Goal: Find specific page/section: Find specific page/section

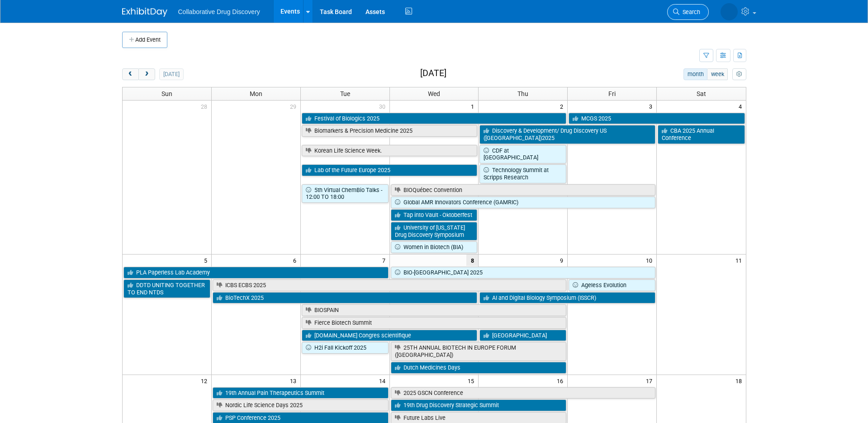
click at [655, 13] on icon at bounding box center [652, 12] width 6 height 6
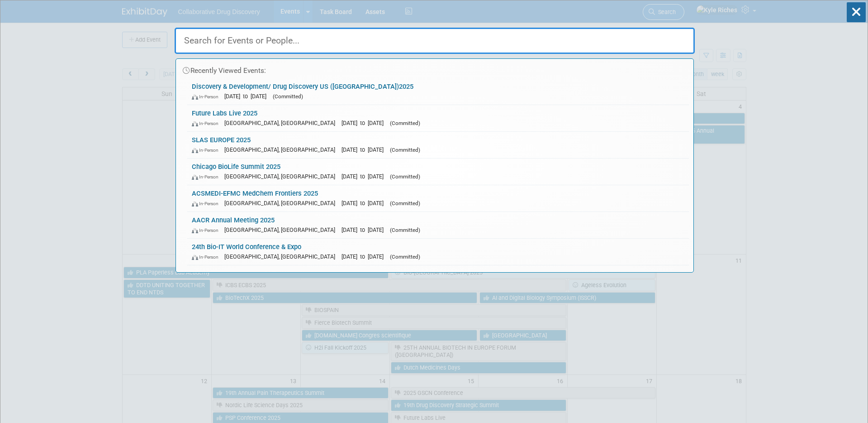
type input "b"
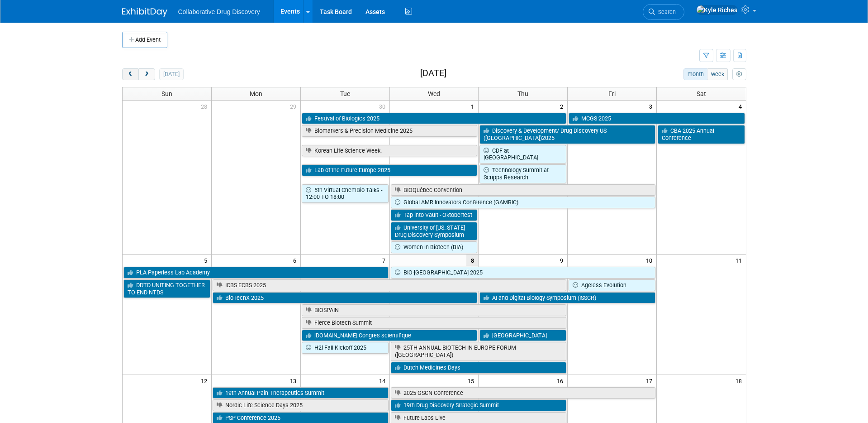
click at [129, 74] on span "prev" at bounding box center [130, 74] width 7 height 6
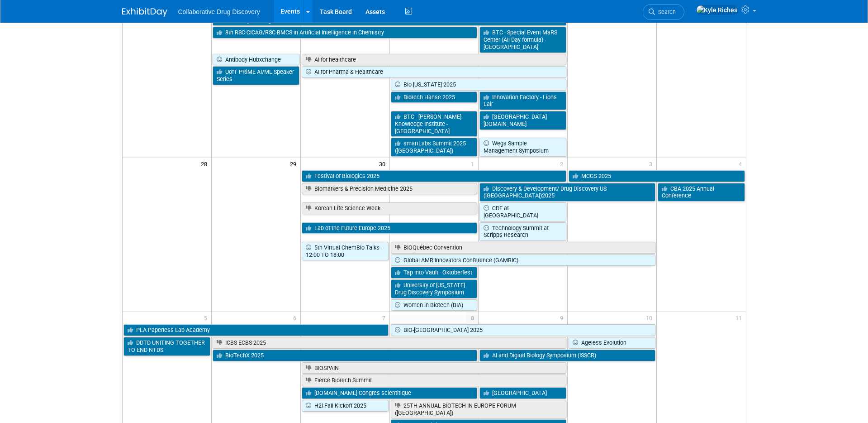
scroll to position [706, 0]
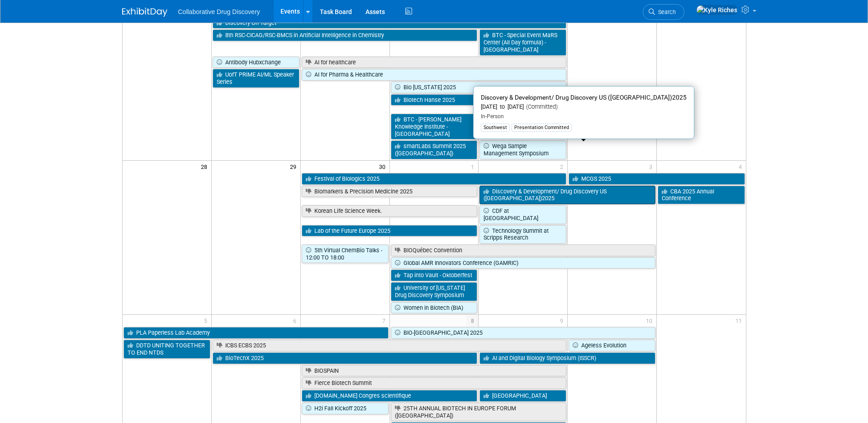
click at [552, 185] on link "Discovery & Development/ Drug Discovery US ([GEOGRAPHIC_DATA])2025" at bounding box center [568, 194] width 176 height 19
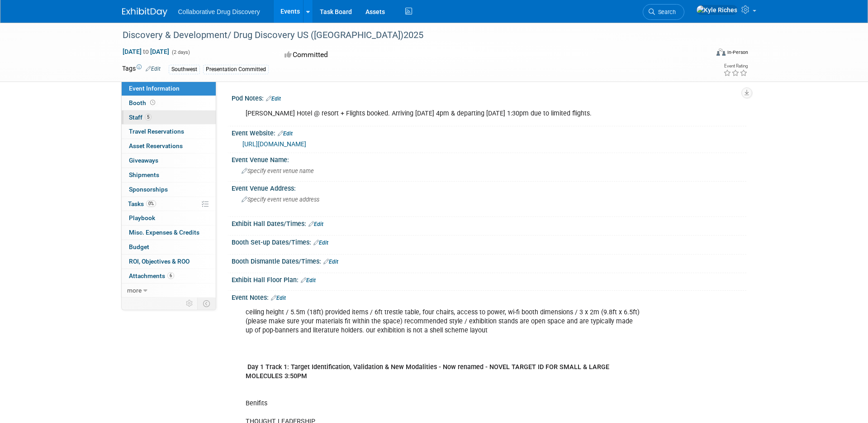
click at [156, 115] on link "5 Staff 5" at bounding box center [169, 117] width 94 height 14
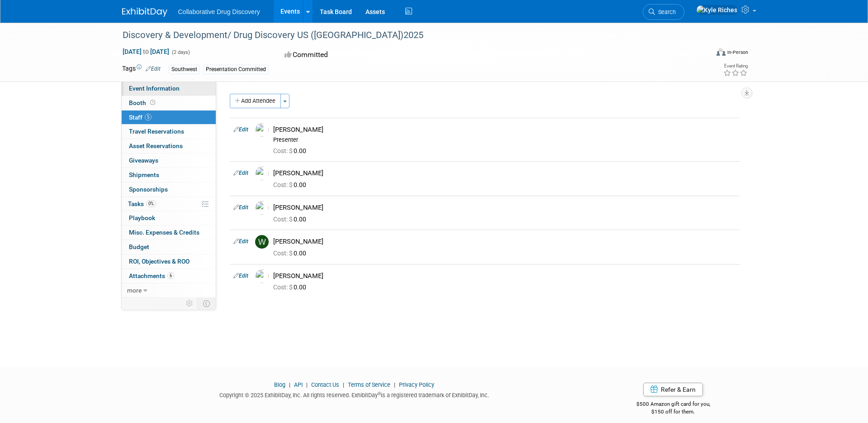
click at [158, 88] on span "Event Information" at bounding box center [154, 88] width 51 height 7
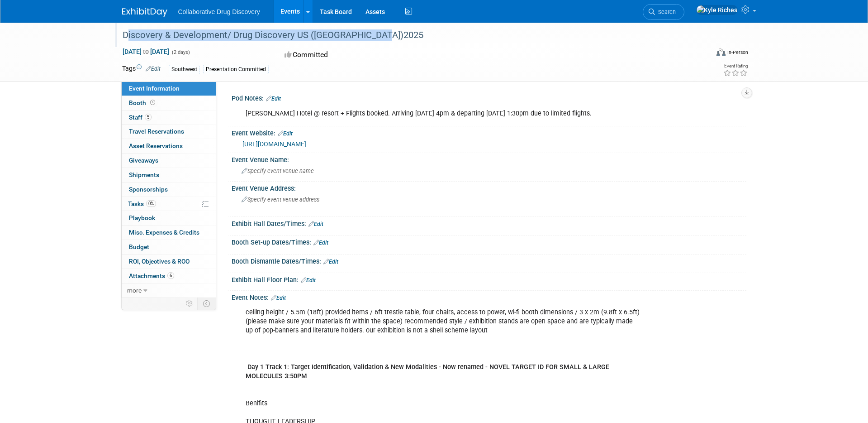
drag, startPoint x: 384, startPoint y: 37, endPoint x: 122, endPoint y: 38, distance: 262.0
click at [122, 38] on div "Discovery & Development/ Drug Discovery US ([GEOGRAPHIC_DATA])2025" at bounding box center [407, 35] width 576 height 16
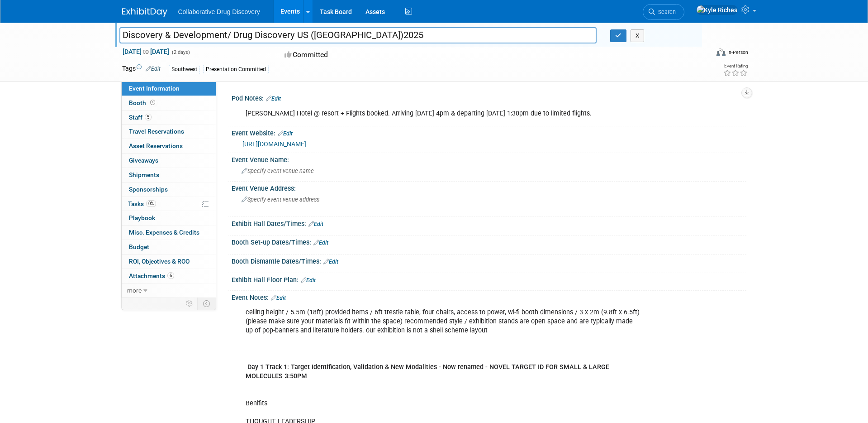
click at [365, 31] on input "Discovery & Development/ Drug Discovery US ([GEOGRAPHIC_DATA])2025" at bounding box center [358, 35] width 478 height 16
click at [451, 61] on div "Committed" at bounding box center [382, 55] width 200 height 16
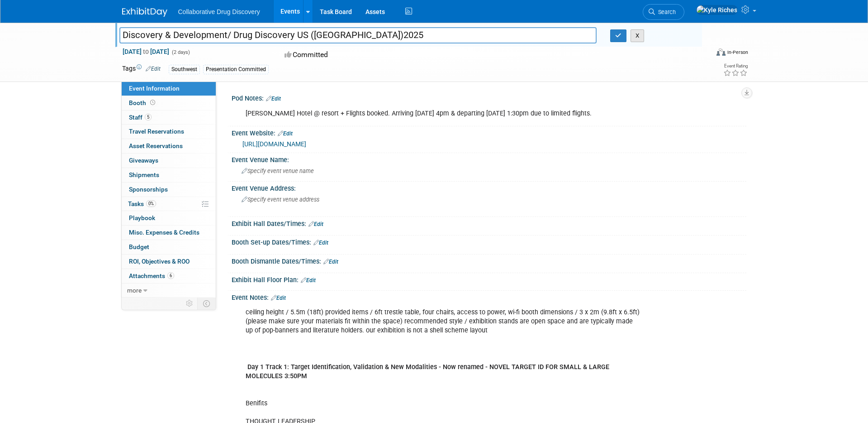
click at [637, 37] on button "X" at bounding box center [638, 35] width 14 height 13
